Goal: Task Accomplishment & Management: Complete application form

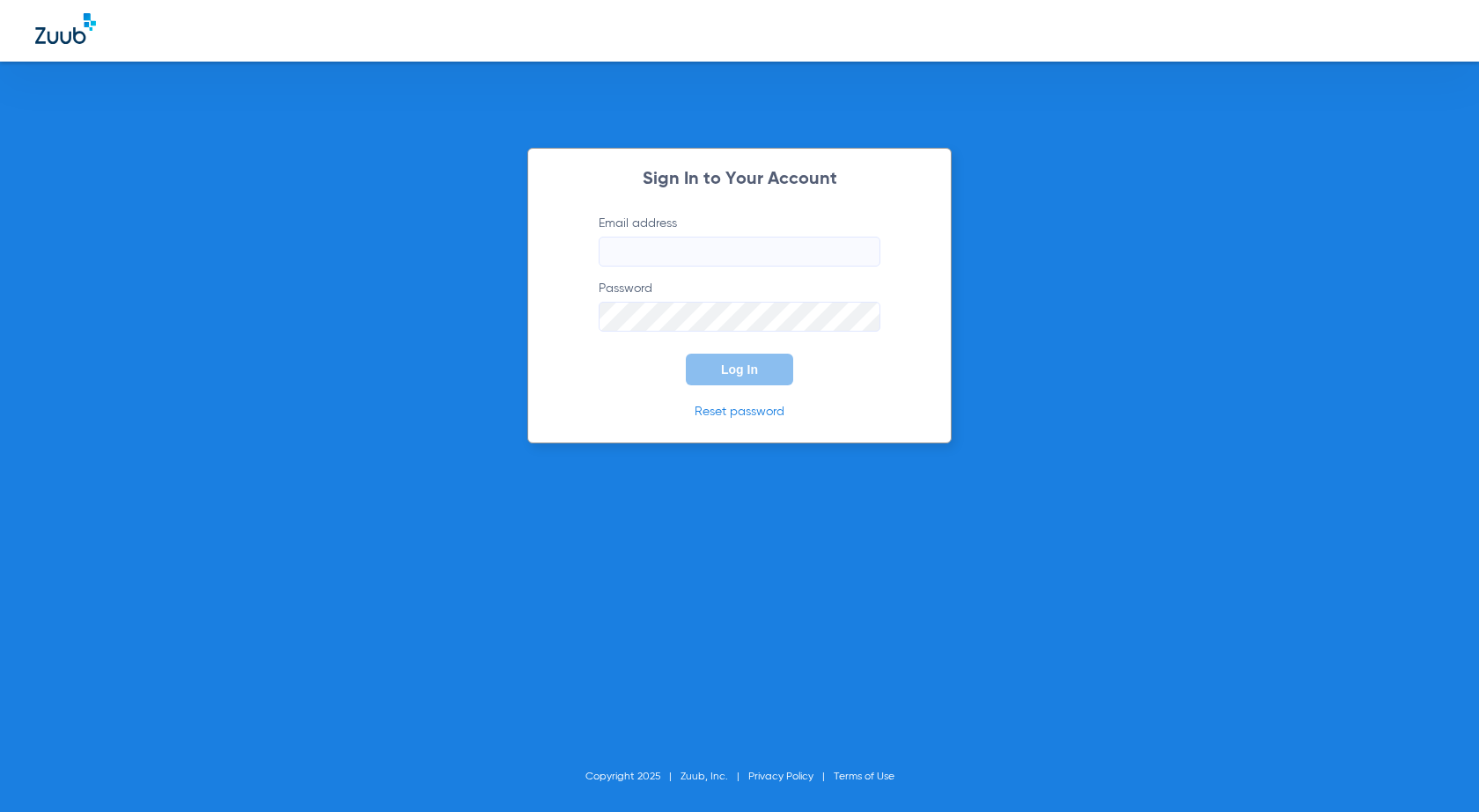
type input "[EMAIL_ADDRESS][DOMAIN_NAME]"
click at [761, 375] on button "Log In" at bounding box center [740, 370] width 108 height 32
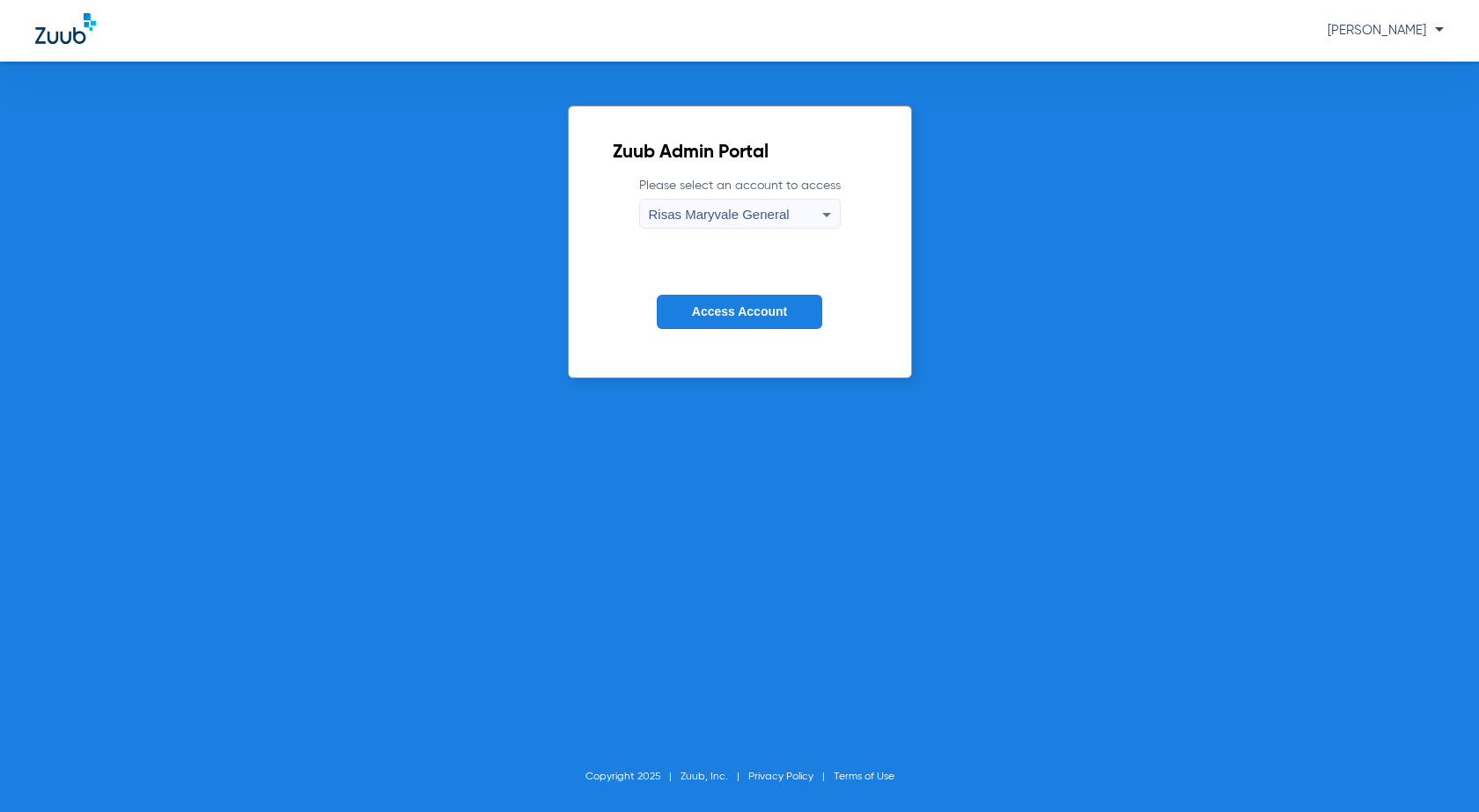
click at [771, 305] on span "Access Account" at bounding box center [739, 311] width 95 height 14
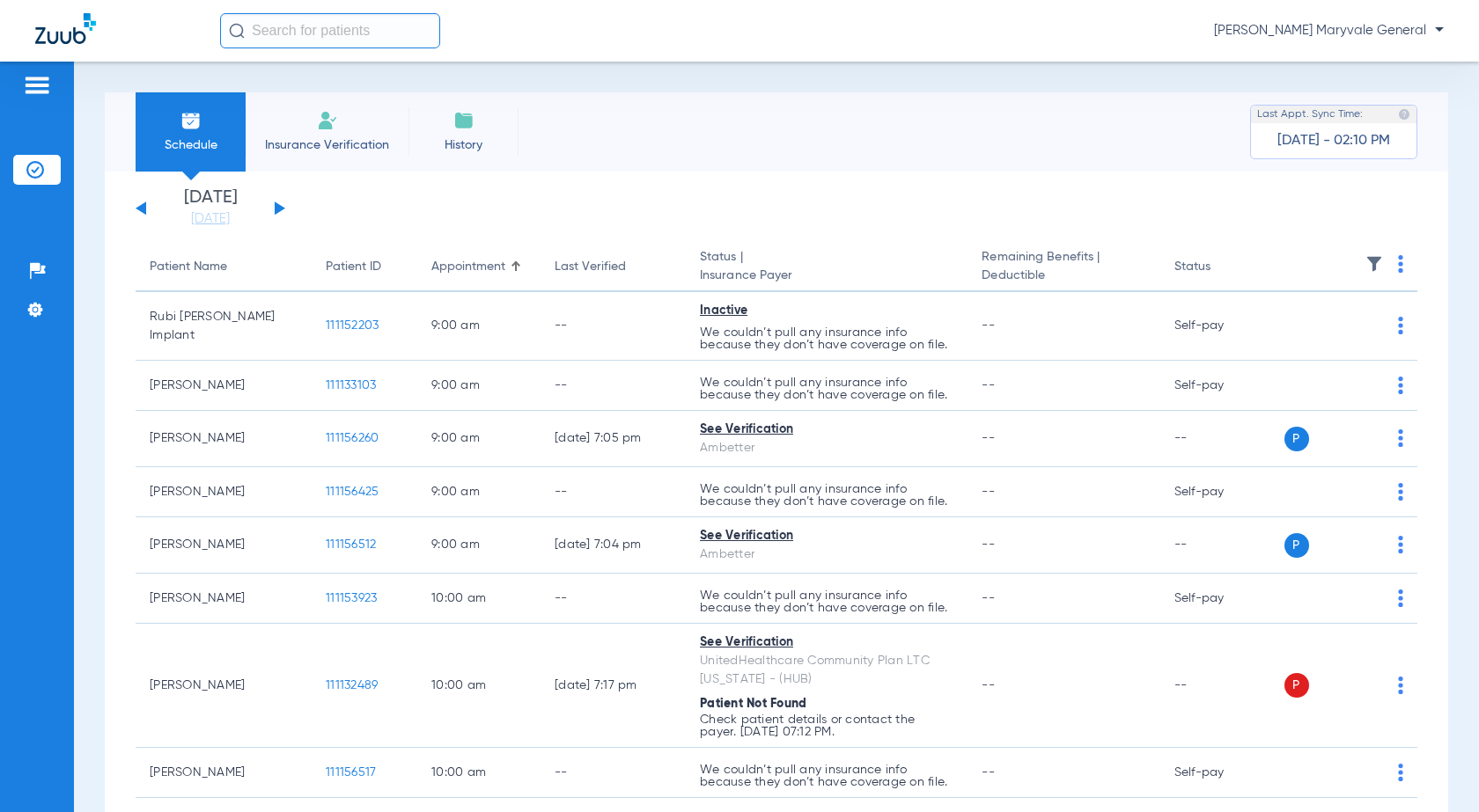
click at [279, 203] on div "Saturday 06-14-2025 Sunday 06-15-2025 Monday 06-16-2025 Tuesday 06-17-2025 Wedn…" at bounding box center [211, 208] width 150 height 39
click at [278, 204] on button at bounding box center [279, 207] width 11 height 13
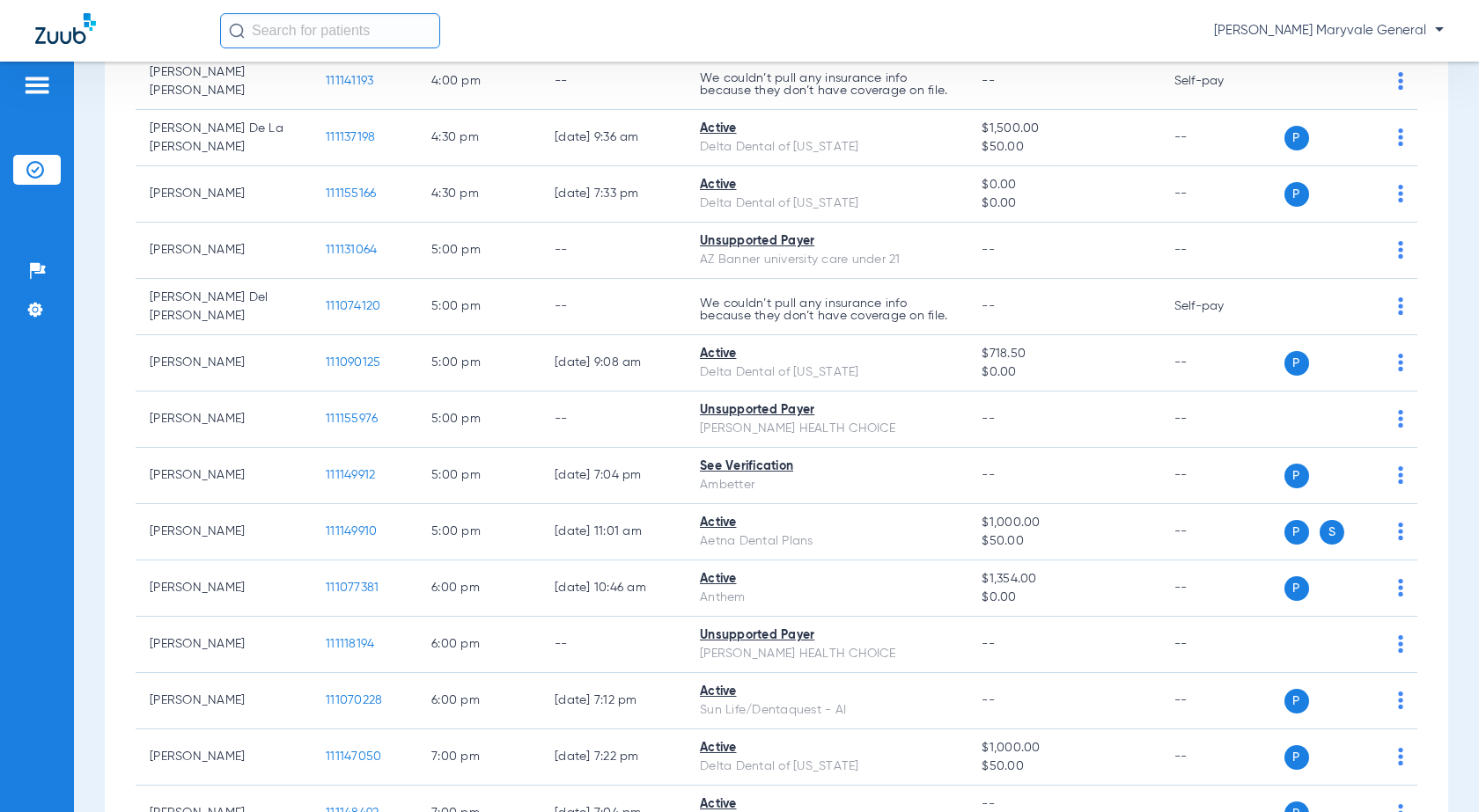
scroll to position [2982, 0]
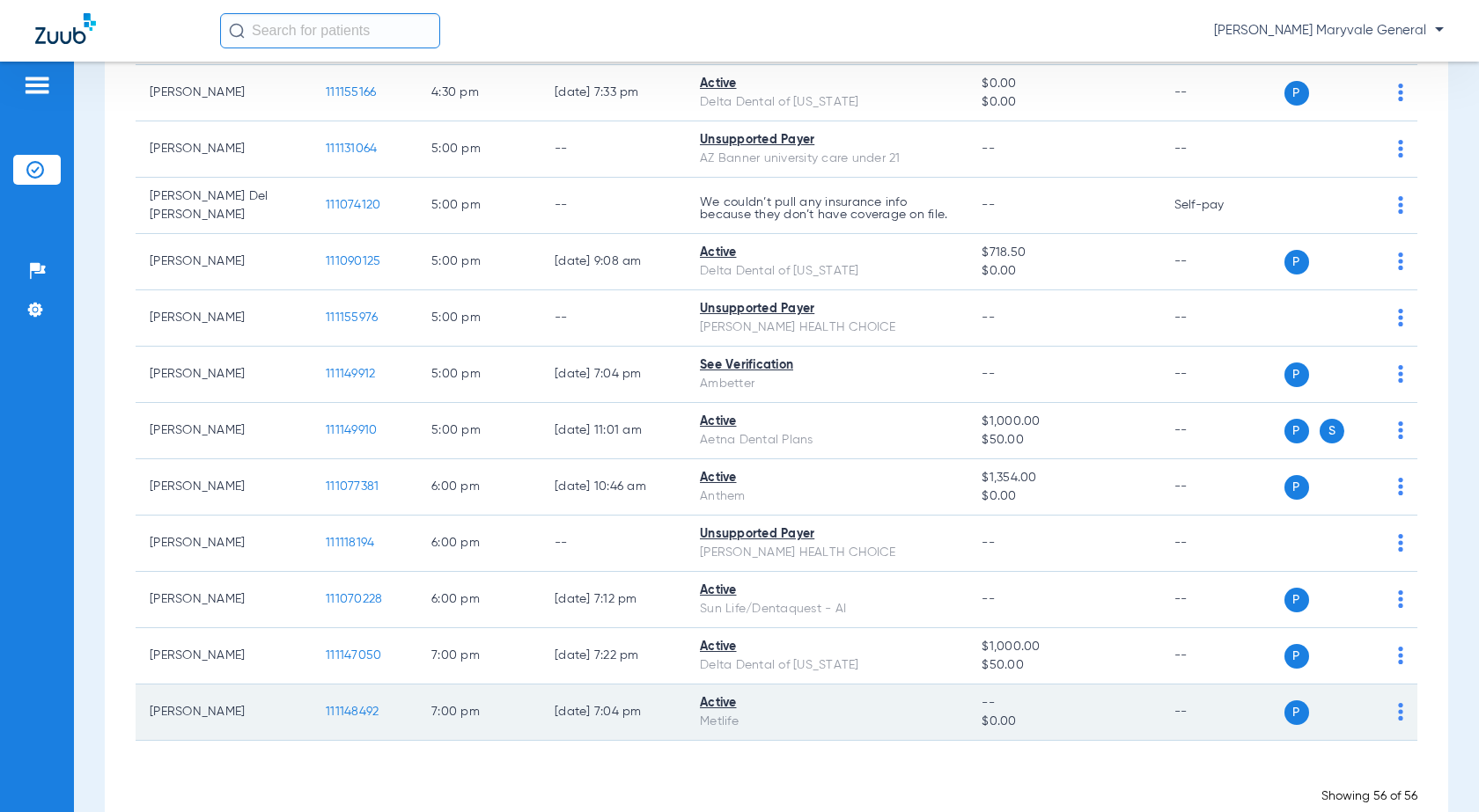
click at [345, 705] on span "111148492" at bounding box center [351, 711] width 53 height 12
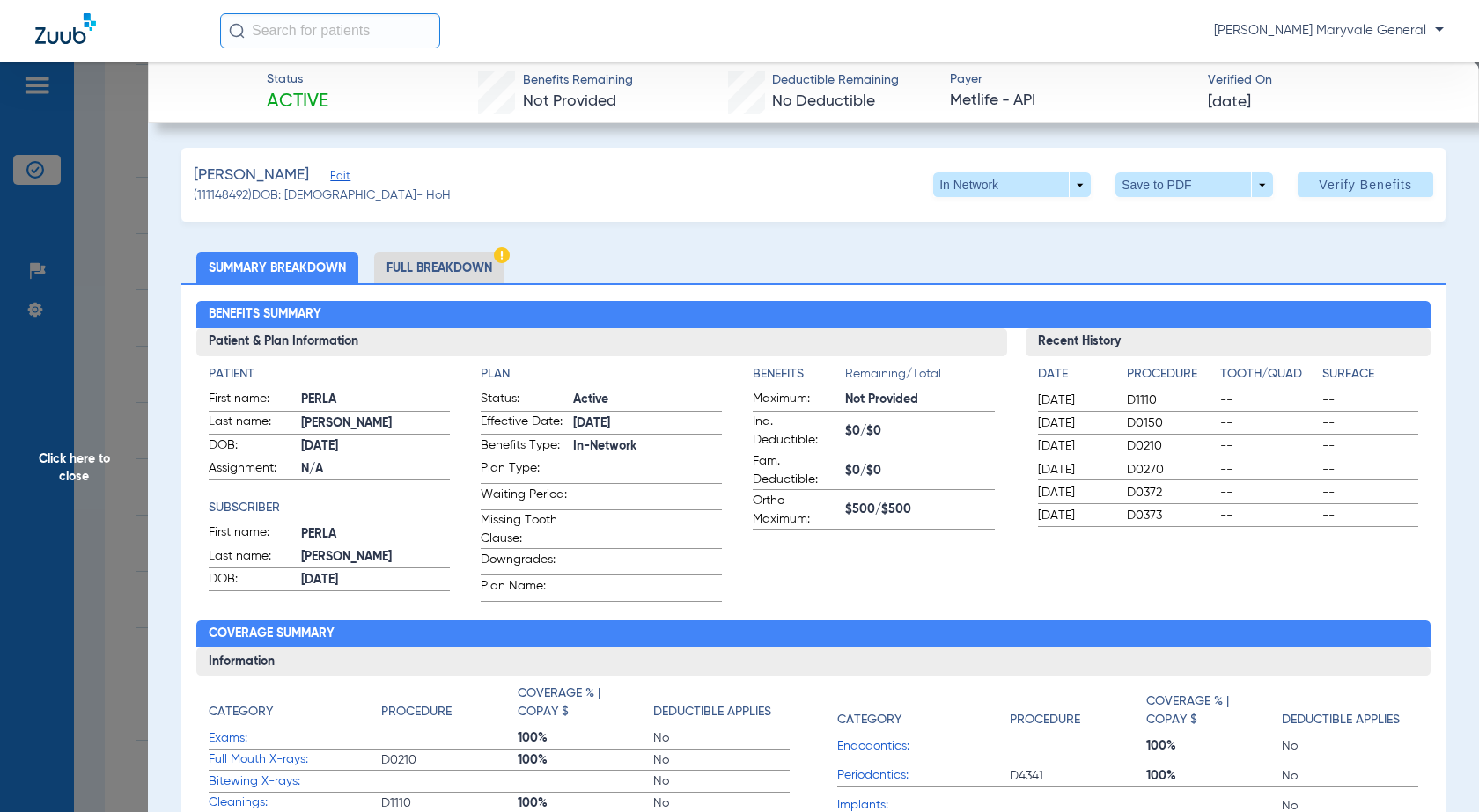
click at [1368, 188] on span "Verify Benefits" at bounding box center [1364, 185] width 93 height 14
click at [1182, 184] on span at bounding box center [1195, 185] width 42 height 42
click at [1183, 218] on span "Save to PDF" at bounding box center [1188, 219] width 70 height 12
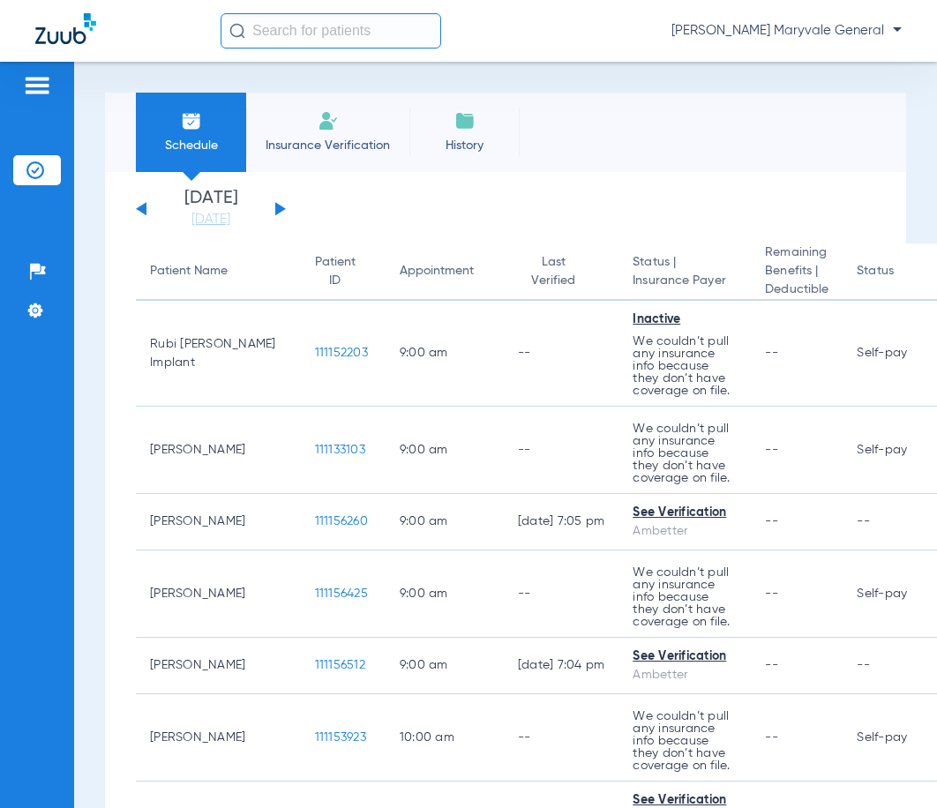
click at [349, 141] on span "Insurance Verification" at bounding box center [327, 146] width 137 height 18
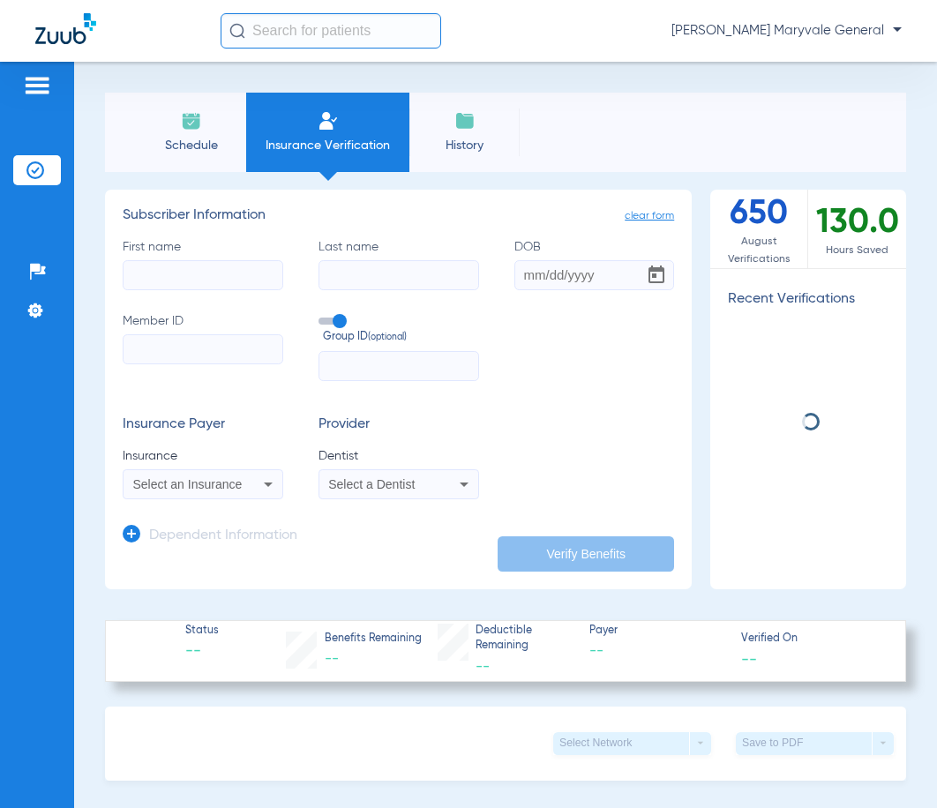
click at [235, 271] on input "First name" at bounding box center [203, 275] width 161 height 30
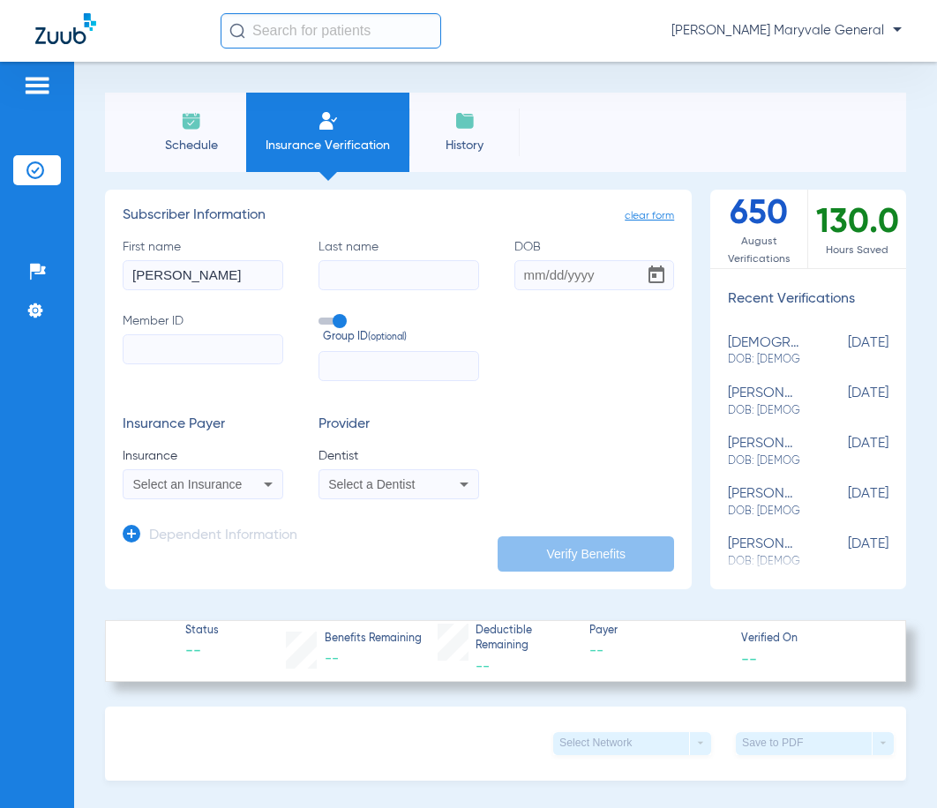
type input "[PERSON_NAME]"
type input "[DATE]"
click at [189, 339] on input "Member ID" at bounding box center [203, 349] width 161 height 30
type input "507028263"
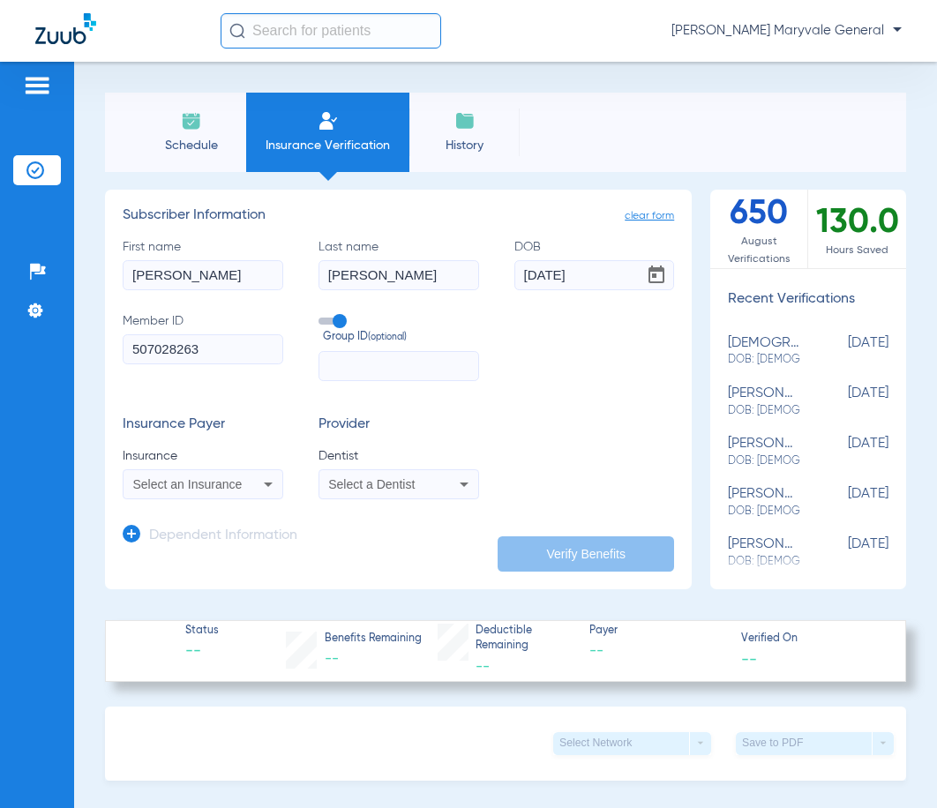
click at [329, 318] on span at bounding box center [331, 321] width 26 height 7
click at [322, 315] on input "Group ID (optional)" at bounding box center [322, 315] width 0 height 0
click at [192, 483] on span "Select an Insurance" at bounding box center [187, 484] width 109 height 14
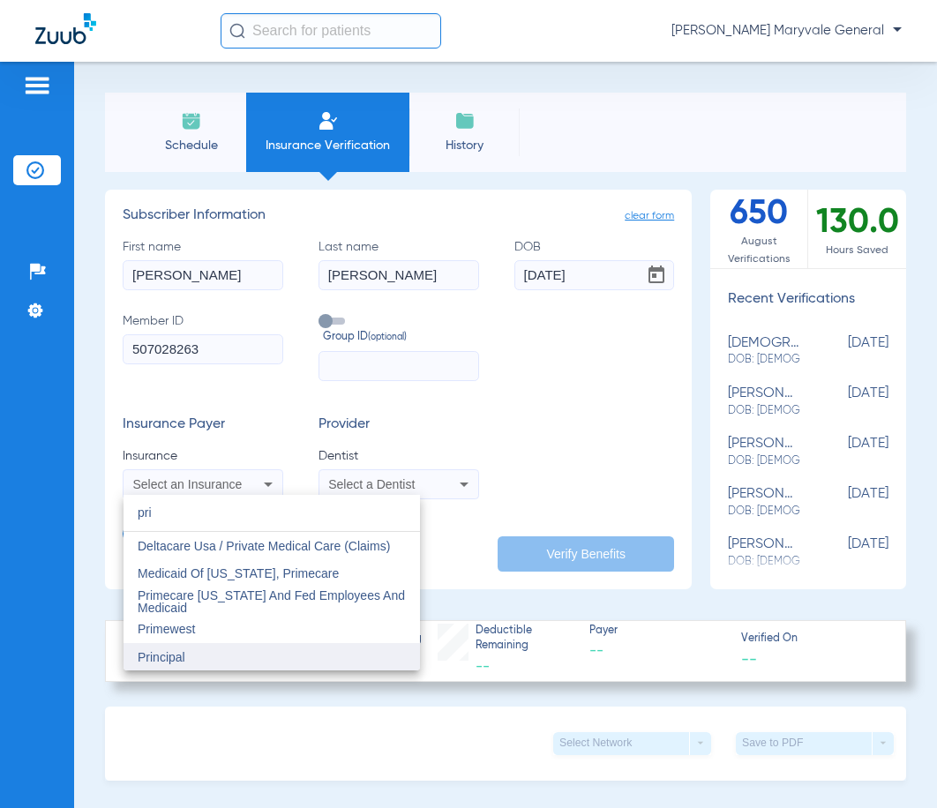
type input "pri"
click at [219, 655] on mat-option "Principal" at bounding box center [271, 657] width 296 height 28
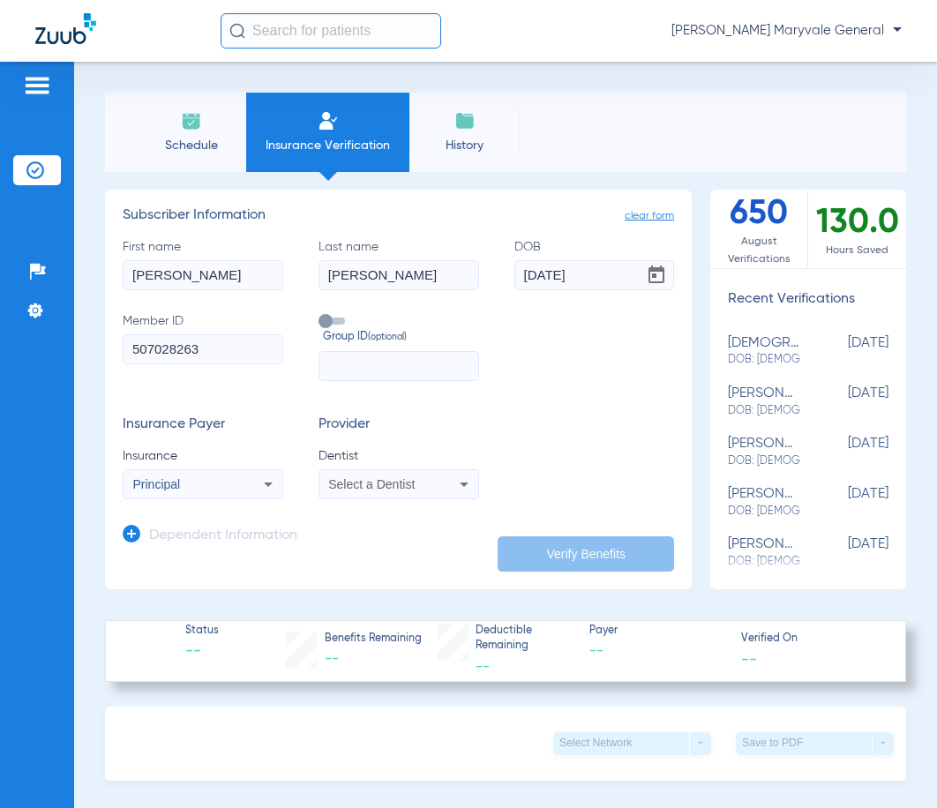
click at [433, 476] on div "Select a Dentist" at bounding box center [398, 484] width 159 height 21
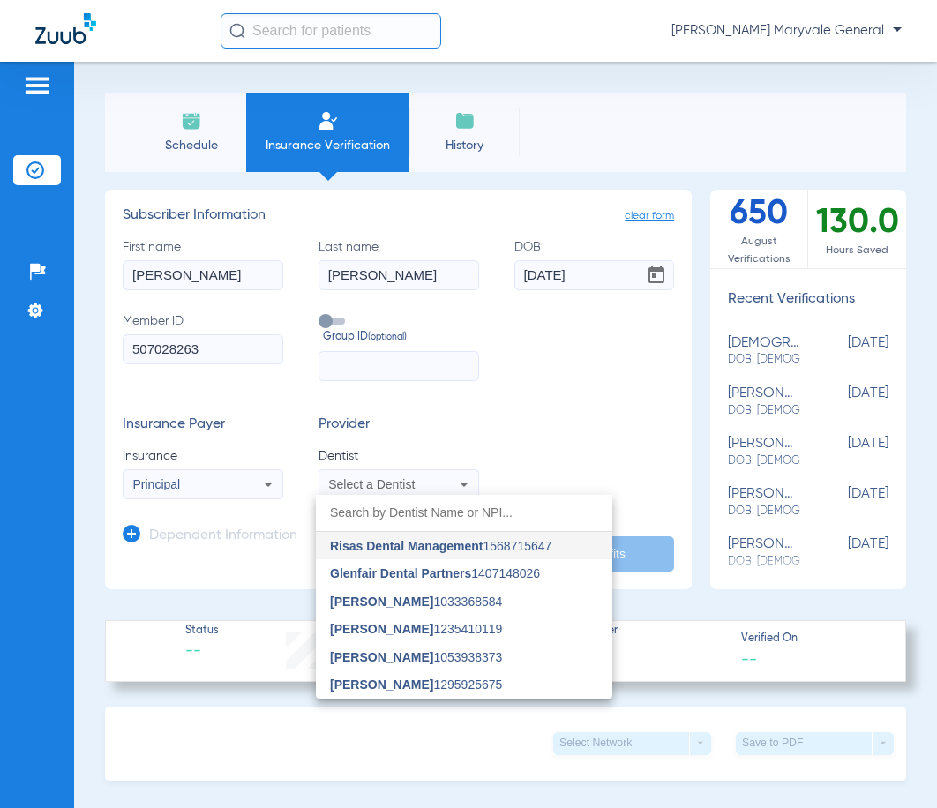
click at [399, 602] on span "[PERSON_NAME] 1033368584" at bounding box center [416, 601] width 172 height 12
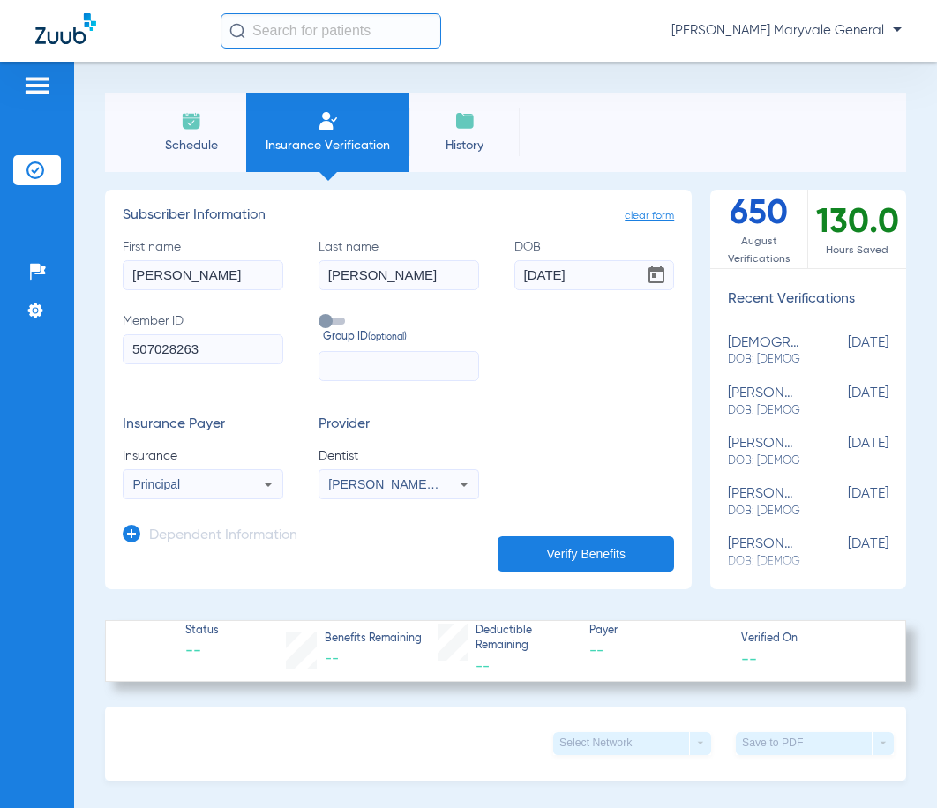
click at [535, 550] on button "Verify Benefits" at bounding box center [585, 553] width 176 height 35
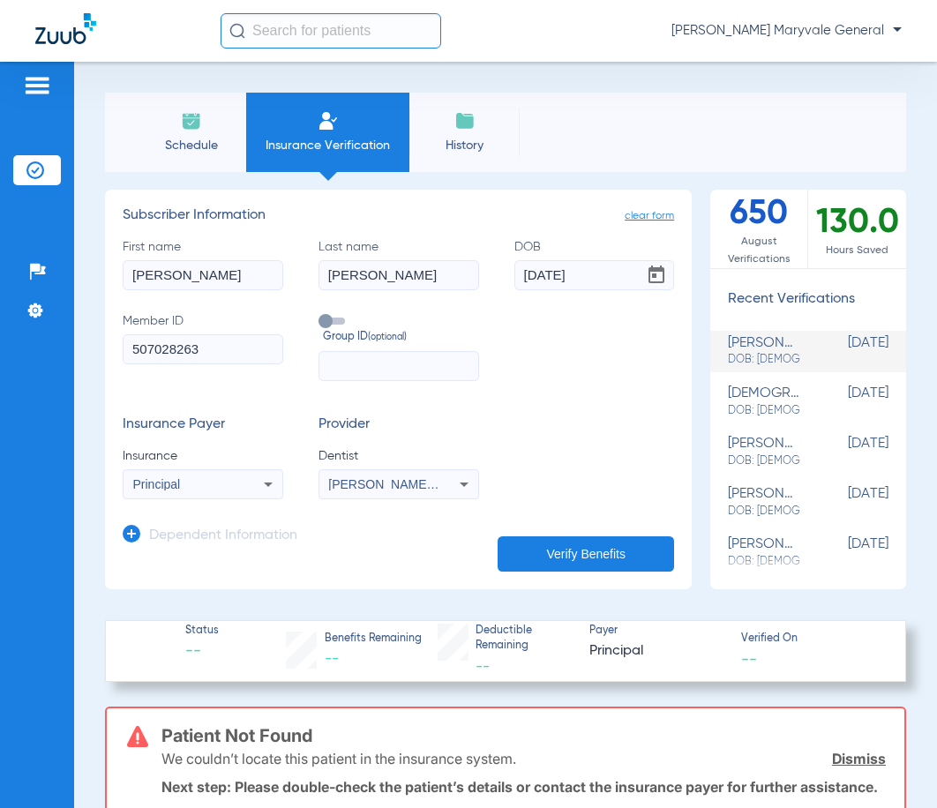
drag, startPoint x: 207, startPoint y: 358, endPoint x: 131, endPoint y: 355, distance: 76.8
click at [131, 355] on input "507028263" at bounding box center [203, 349] width 161 height 30
